Goal: Information Seeking & Learning: Learn about a topic

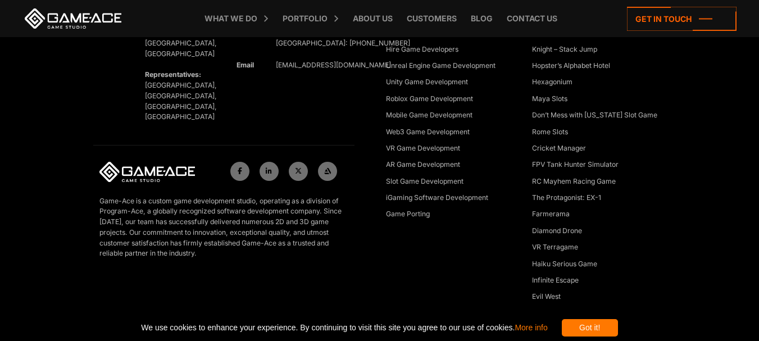
scroll to position [4425, 0]
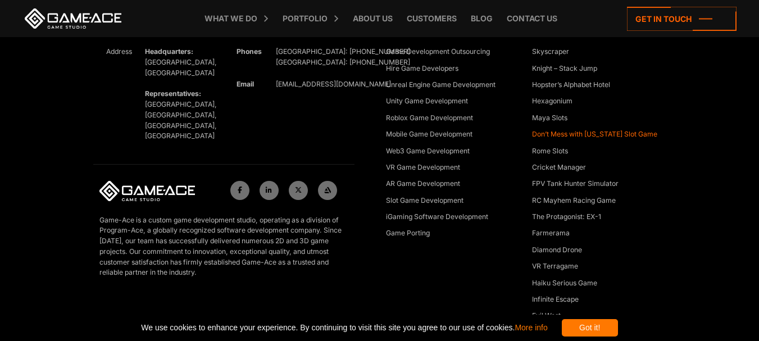
click at [541, 138] on link "Don’t Mess with [US_STATE] Slot Game" at bounding box center [594, 134] width 125 height 11
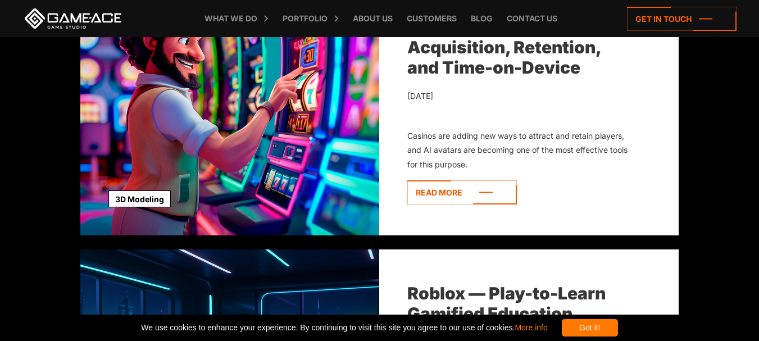
click at [268, 130] on img at bounding box center [229, 99] width 299 height 272
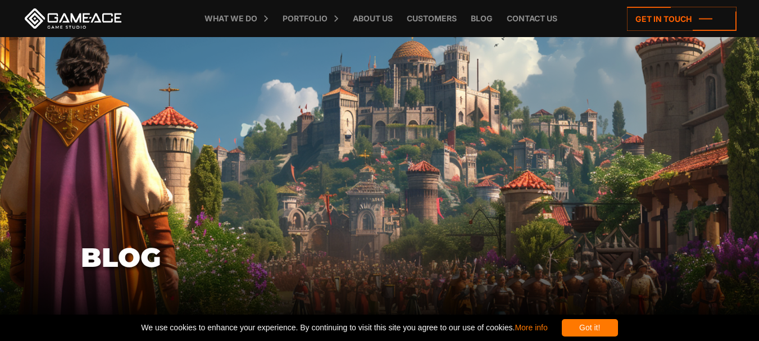
click at [605, 327] on div "Got it!" at bounding box center [590, 327] width 56 height 17
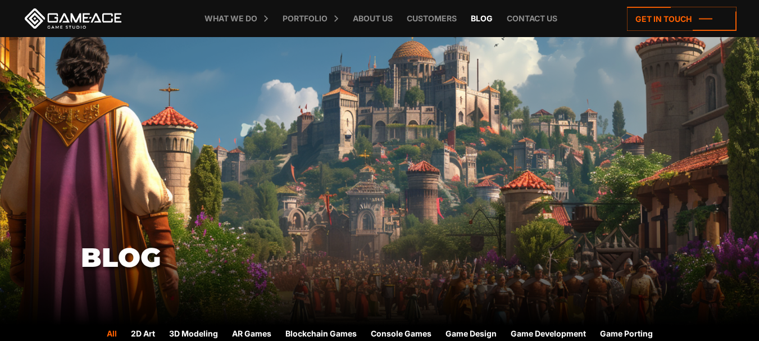
click at [476, 21] on link "Blog" at bounding box center [481, 18] width 33 height 37
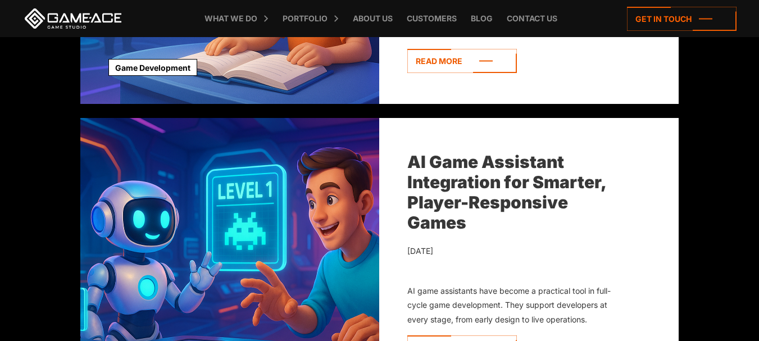
scroll to position [2864, 0]
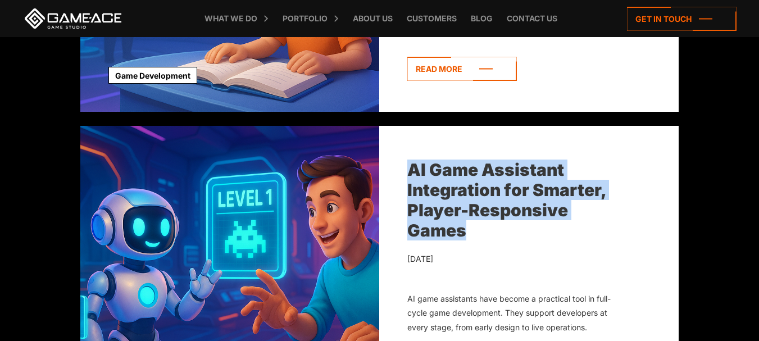
drag, startPoint x: 396, startPoint y: 160, endPoint x: 439, endPoint y: 185, distance: 49.1
click at [483, 237] on div "AI Game Assistant Integration for Smarter, Player-Responsive Games [DATE] AI ga…" at bounding box center [528, 262] width 299 height 272
copy link "AI Game Assistant Integration for Smarter, Player-Responsive Games"
